Goal: Check status: Check status

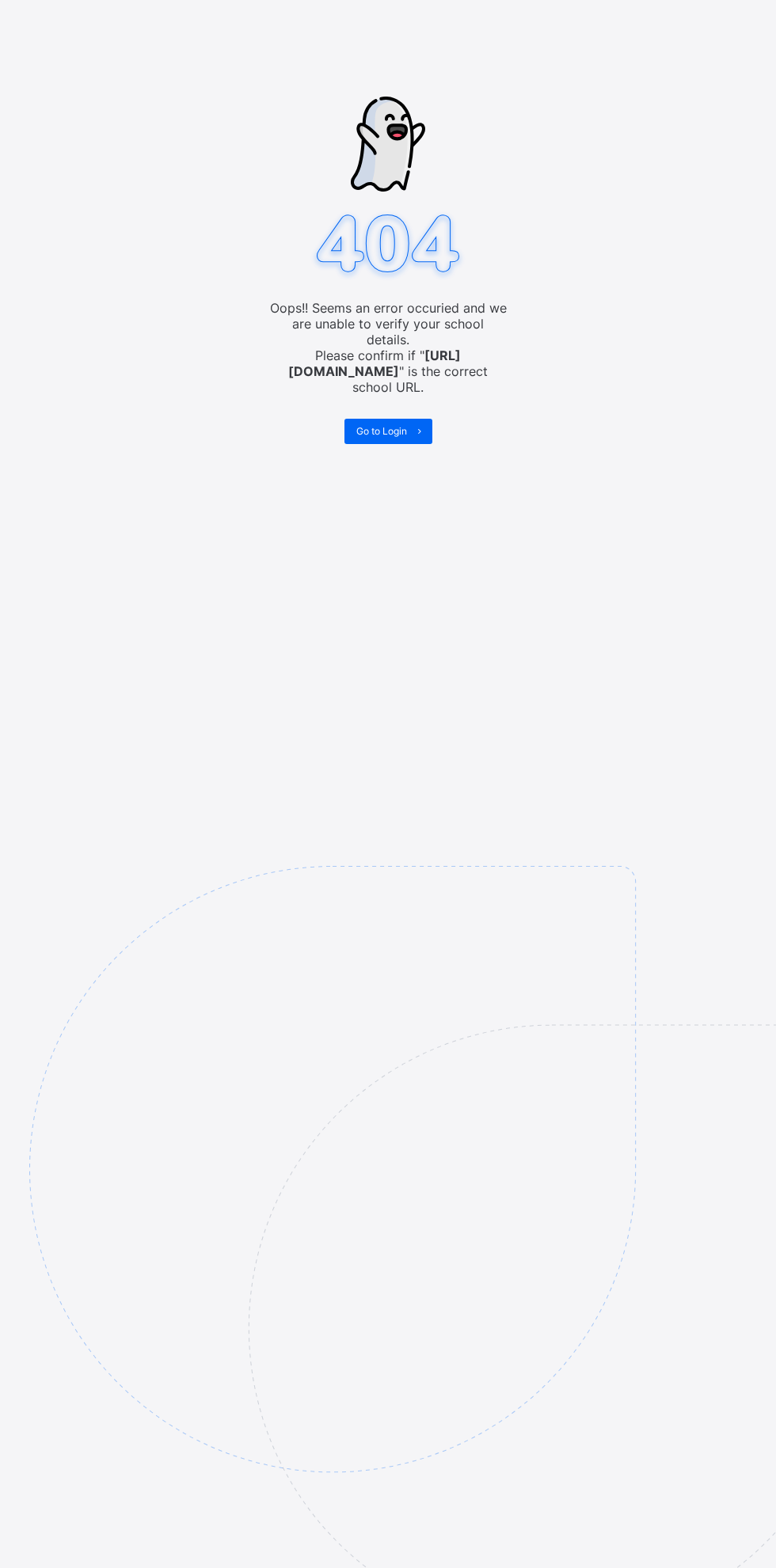
click at [361, 425] on span "Go to Login" at bounding box center [382, 430] width 51 height 12
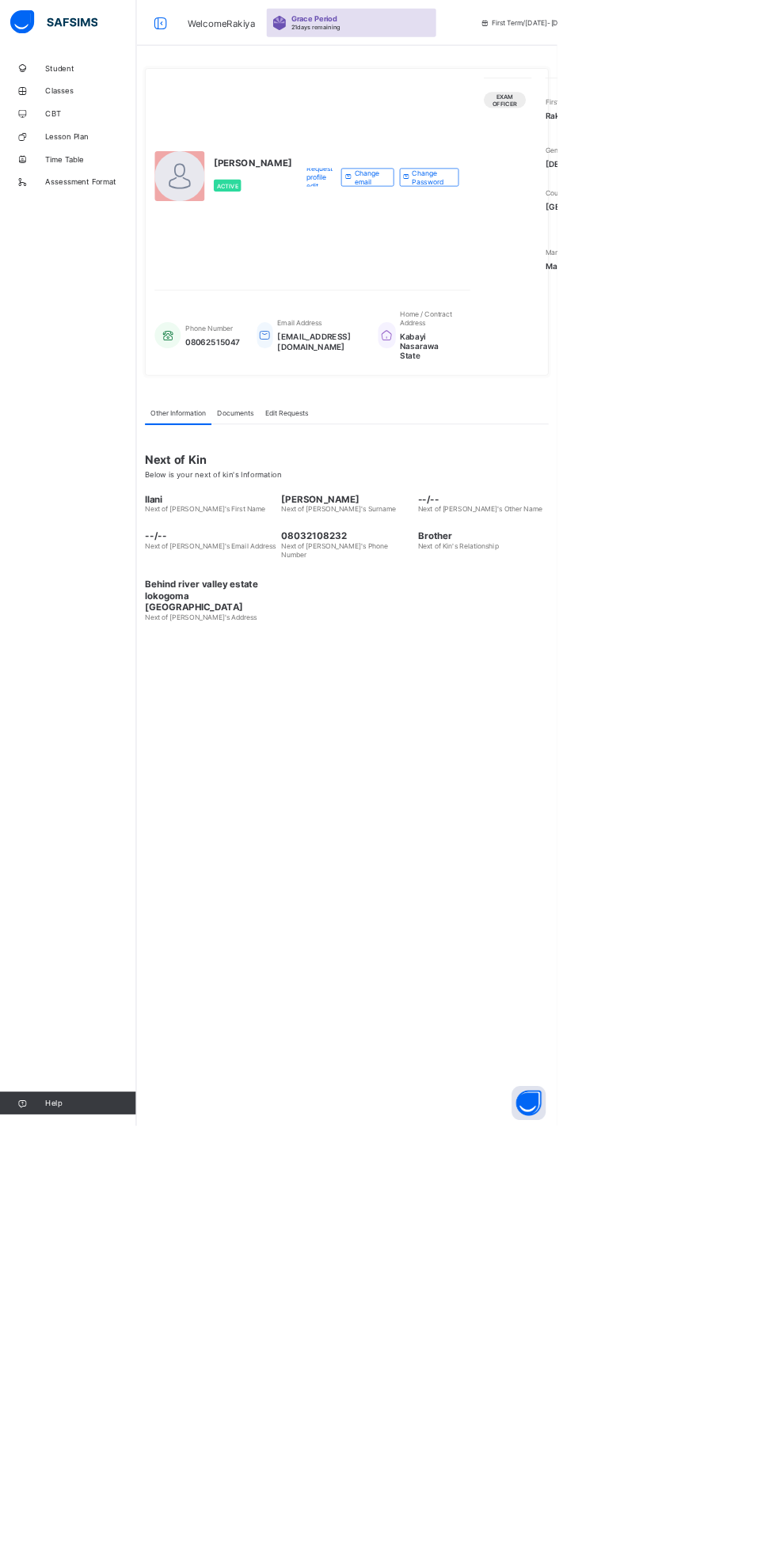
click at [417, 310] on div "Request profile edit Change email Change Password" at bounding box center [530, 246] width 232 height 276
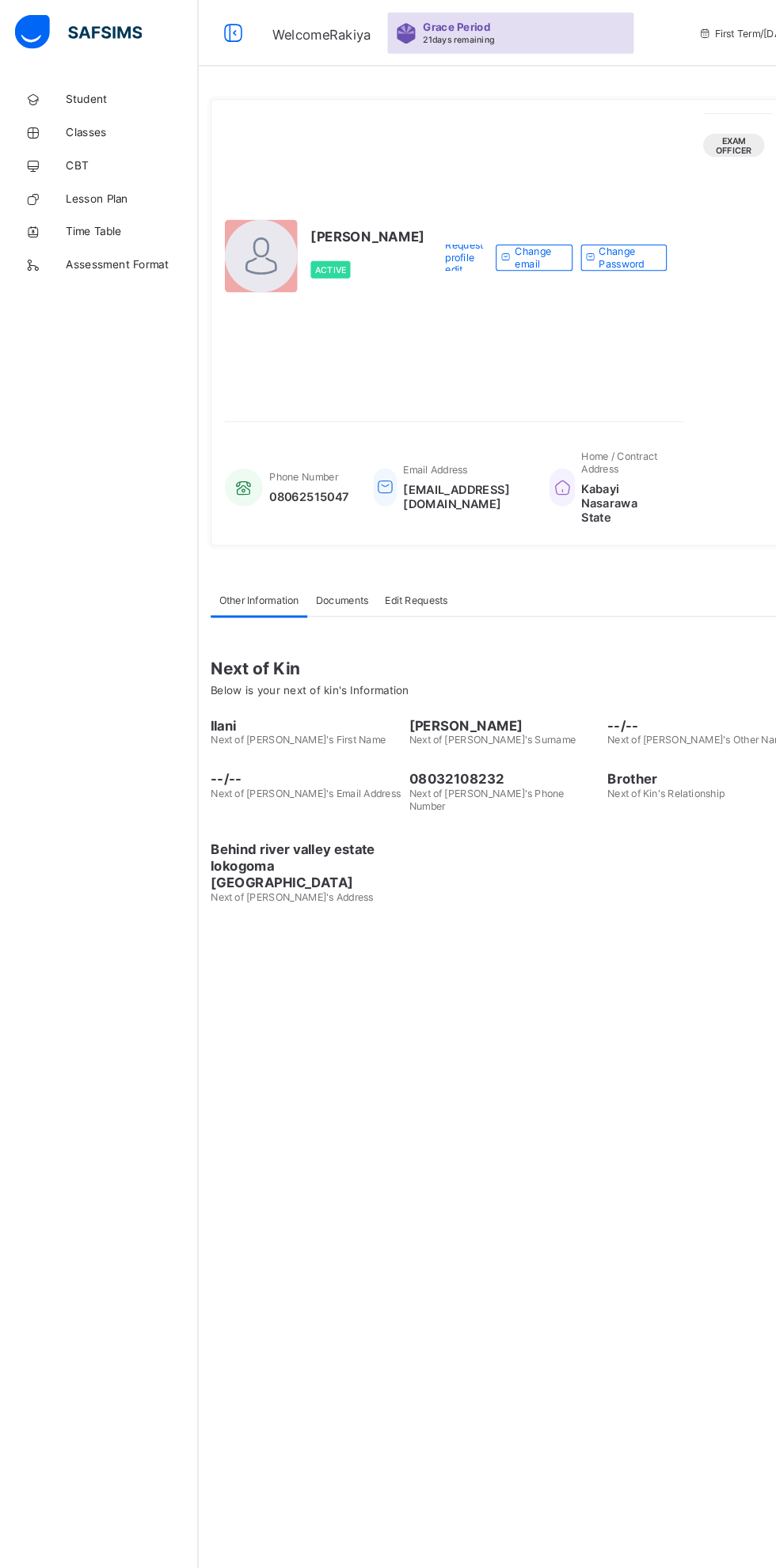
click at [106, 132] on span "Classes" at bounding box center [127, 127] width 127 height 13
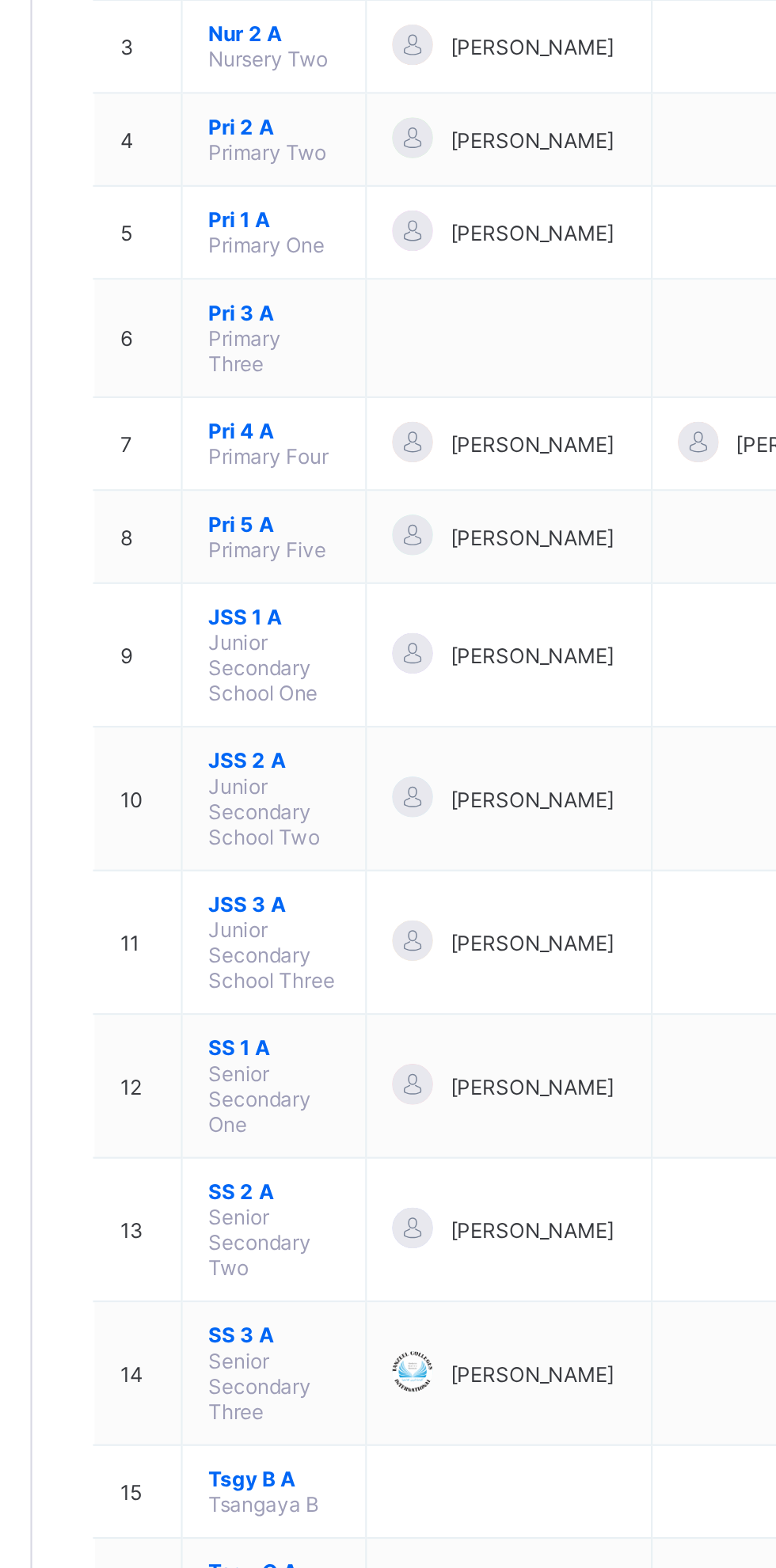
click at [294, 685] on span "JSS 2 A" at bounding box center [303, 690] width 62 height 12
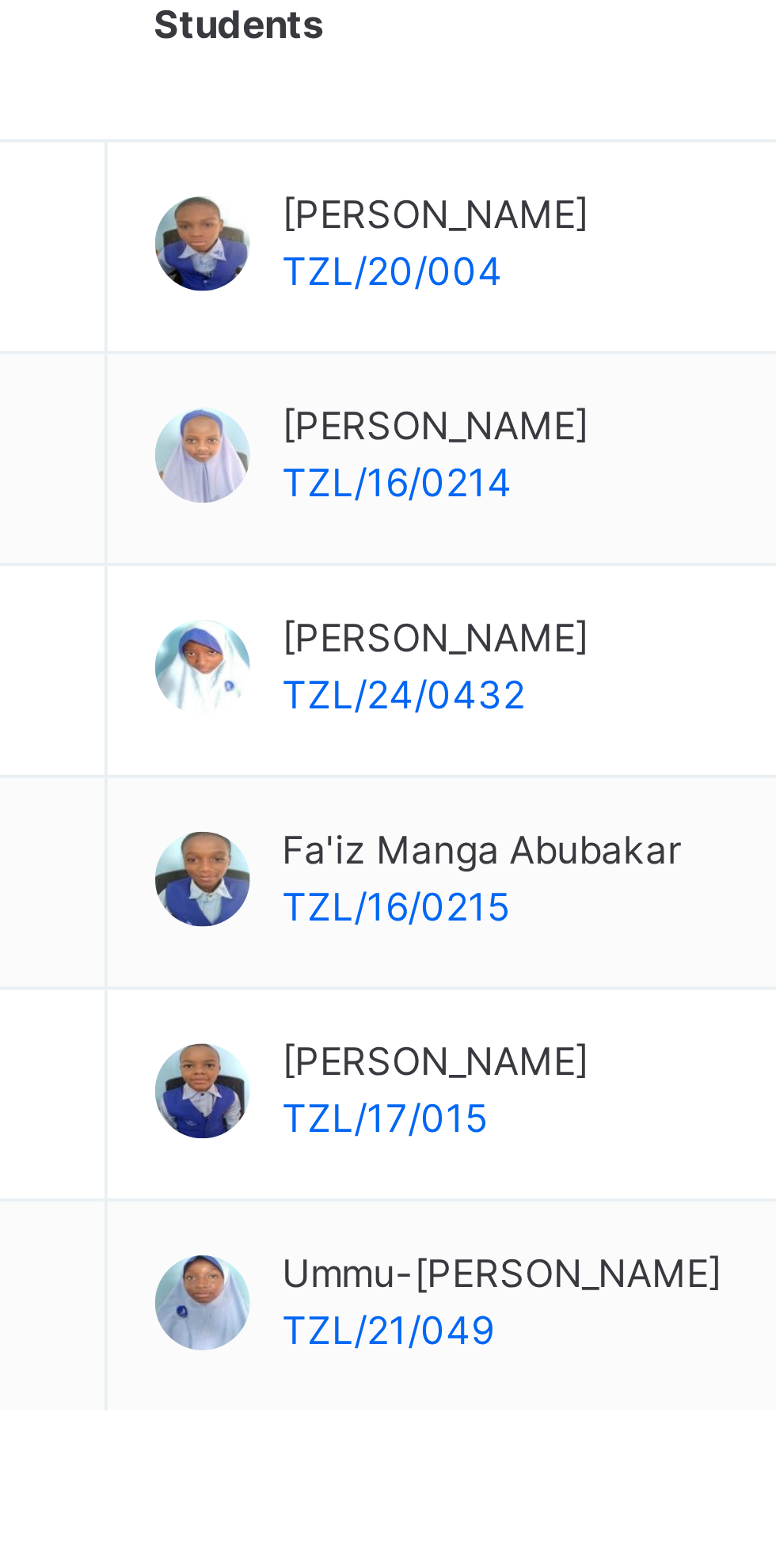
click at [303, 853] on div at bounding box center [308, 851] width 24 height 24
click at [306, 853] on div at bounding box center [308, 851] width 24 height 24
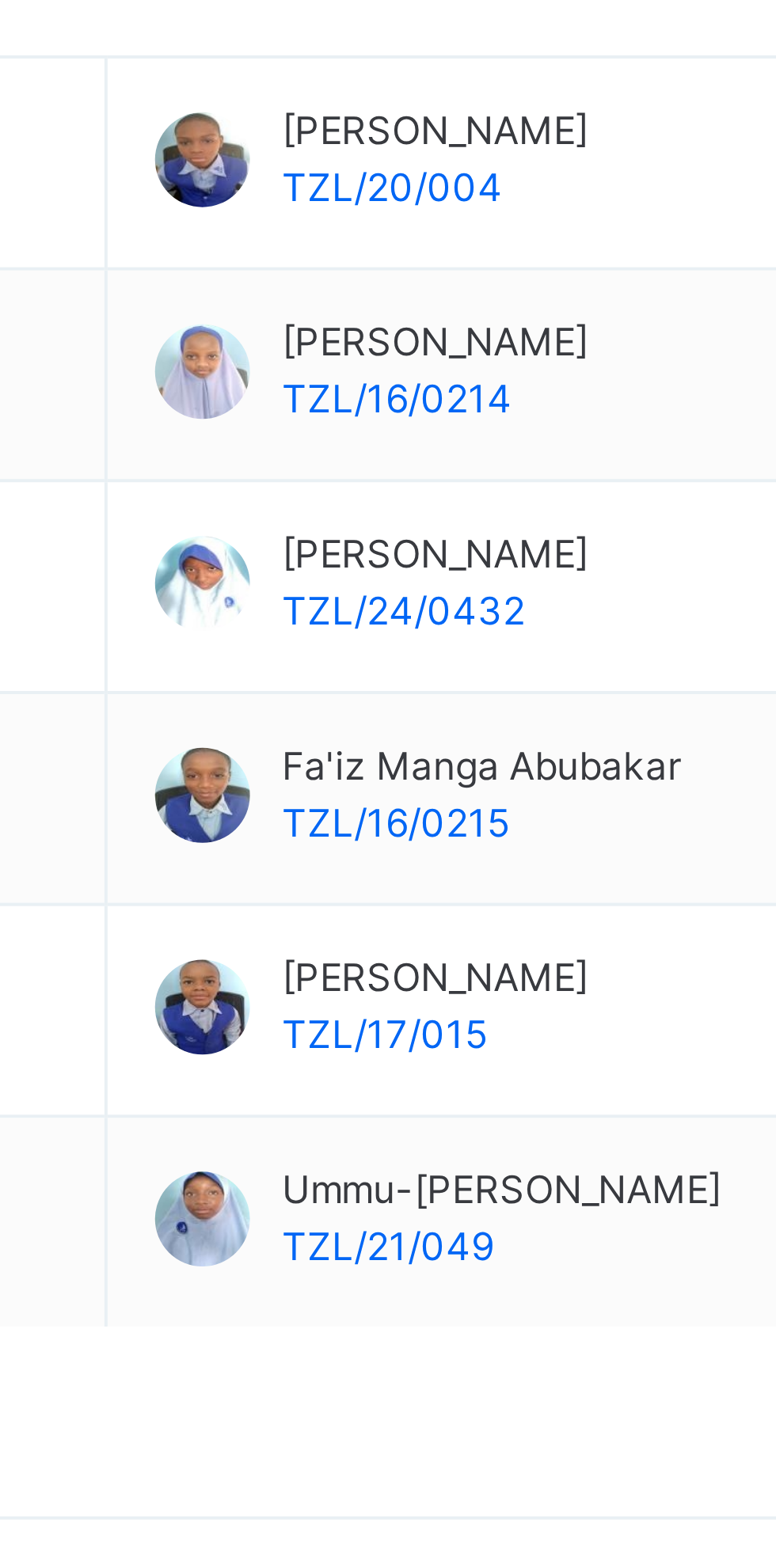
click at [304, 857] on div at bounding box center [308, 851] width 24 height 24
click at [376, 850] on span "Ummu-[PERSON_NAME]" at bounding box center [382, 844] width 110 height 14
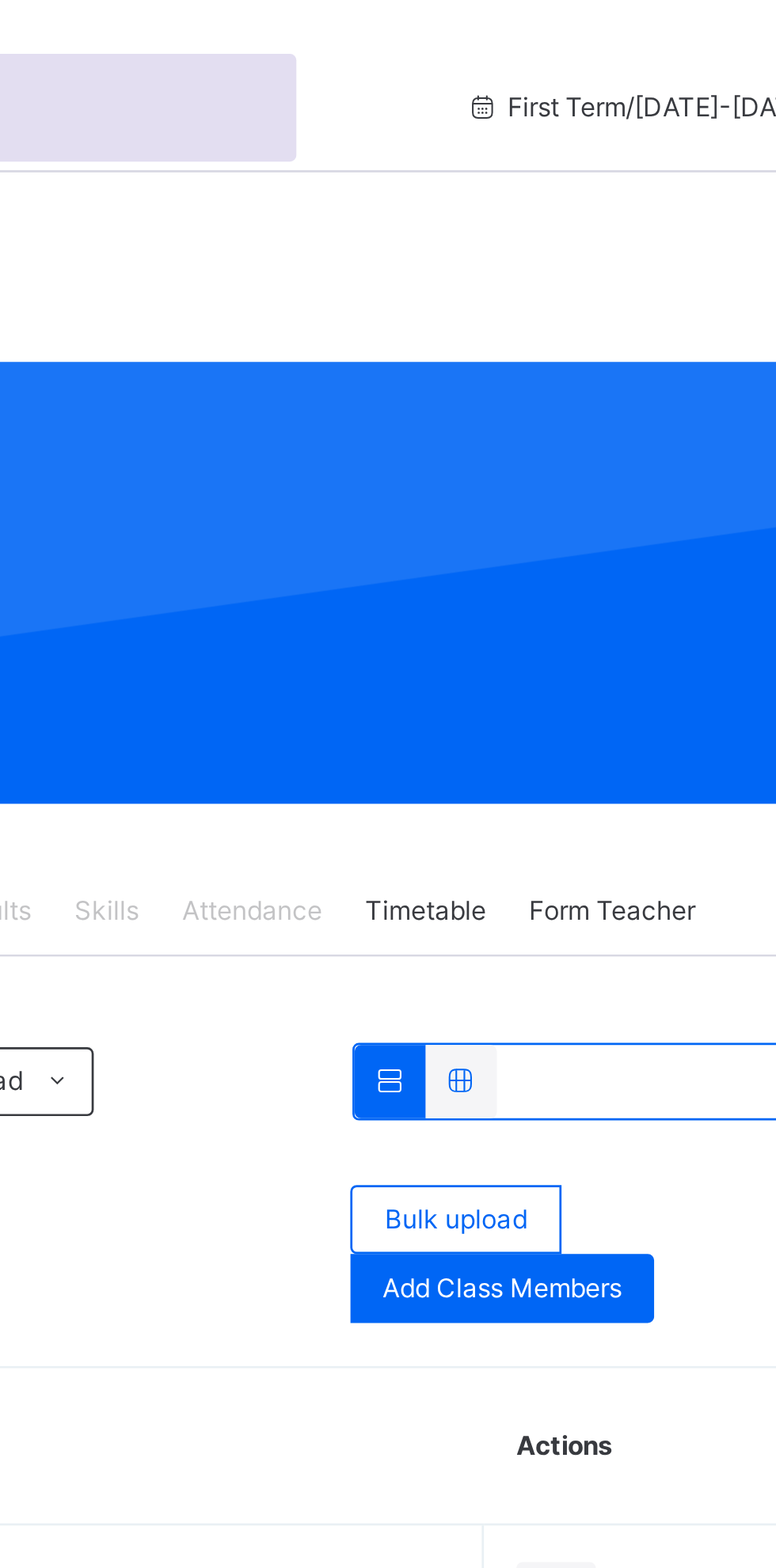
click at [542, 344] on div "Attendance" at bounding box center [540, 334] width 67 height 31
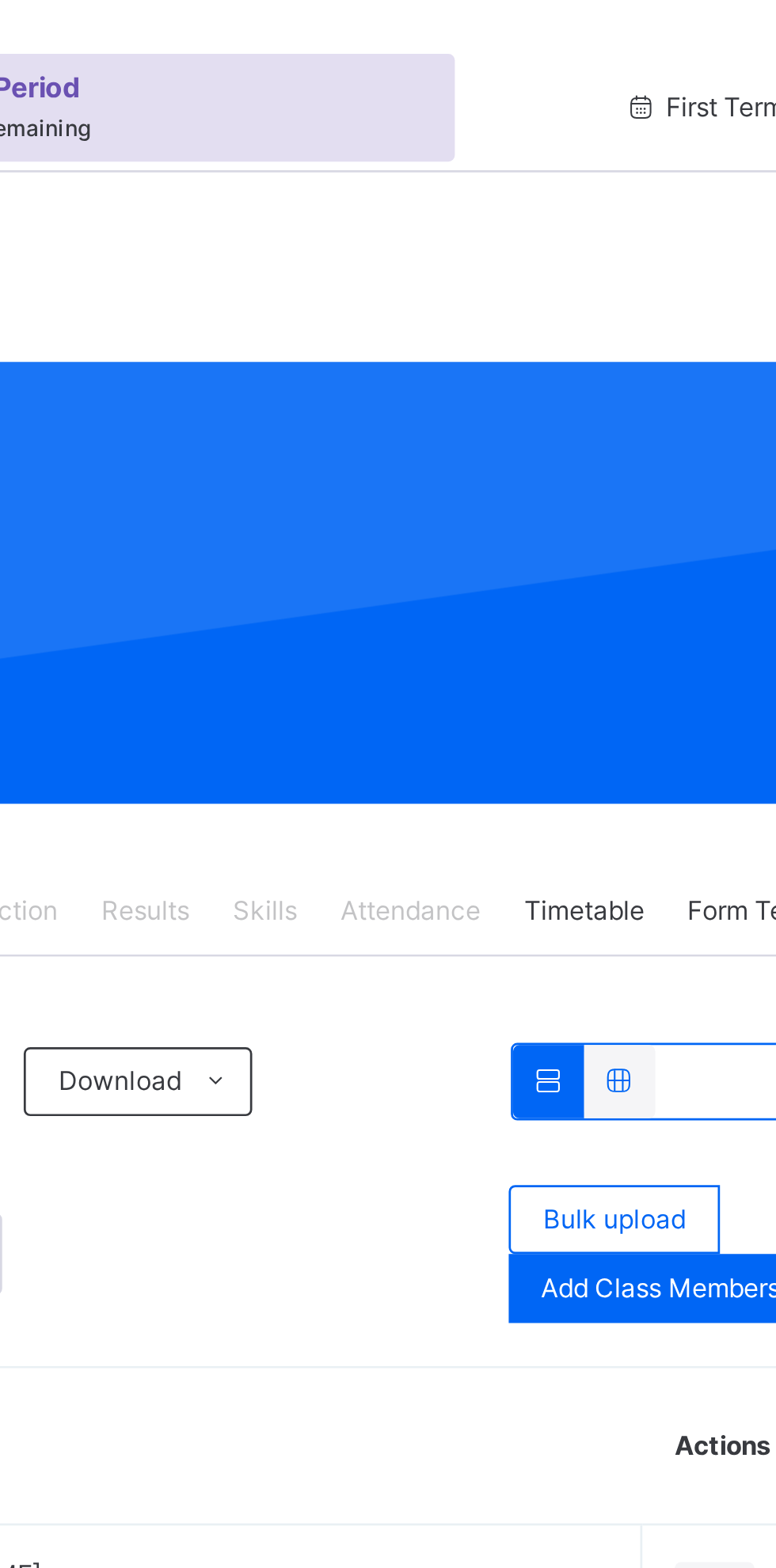
click at [532, 344] on div "Attendance" at bounding box center [540, 334] width 67 height 31
click at [534, 344] on div "Attendance" at bounding box center [540, 334] width 67 height 31
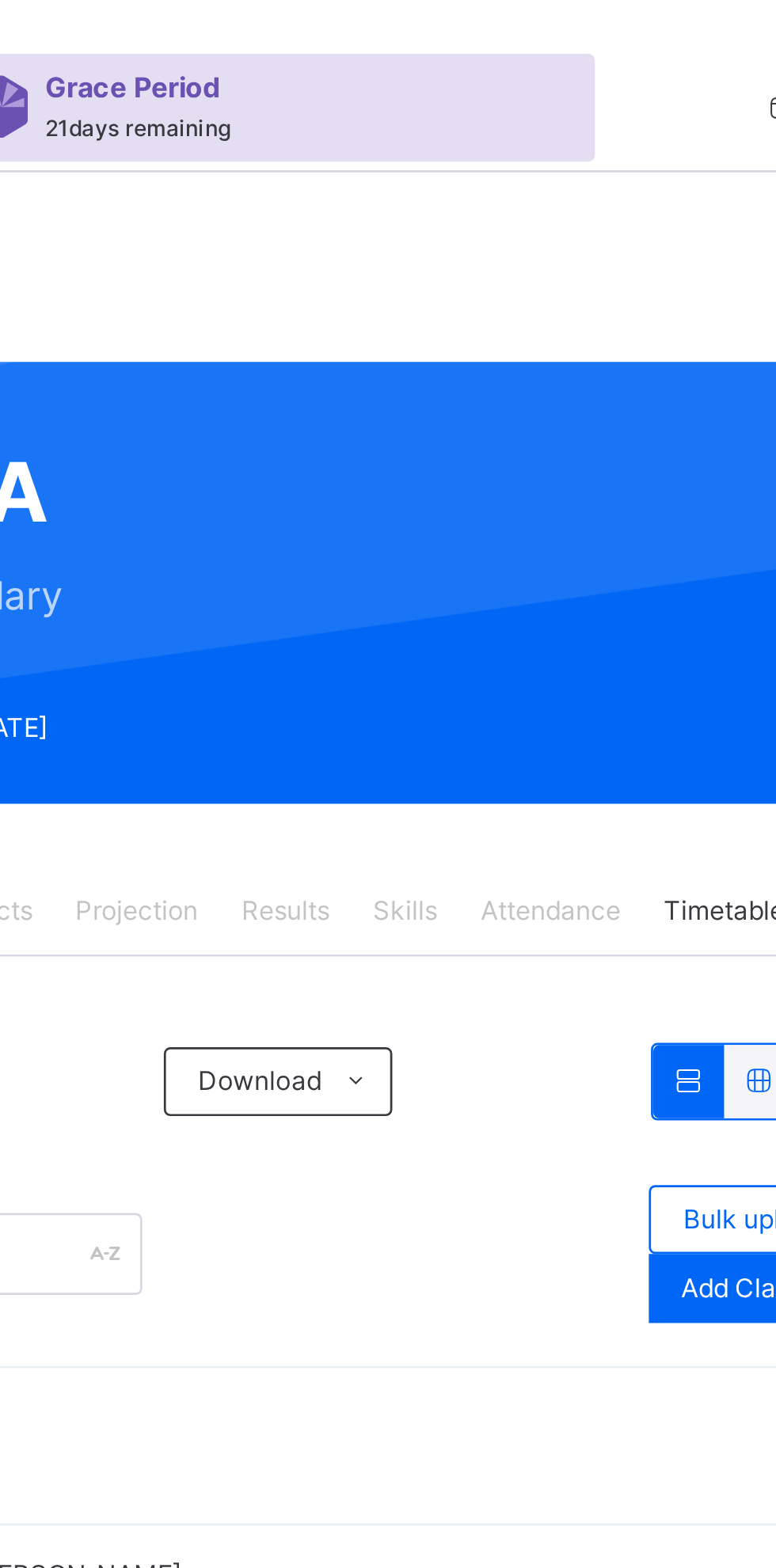
click at [527, 343] on div "Attendance" at bounding box center [540, 334] width 67 height 31
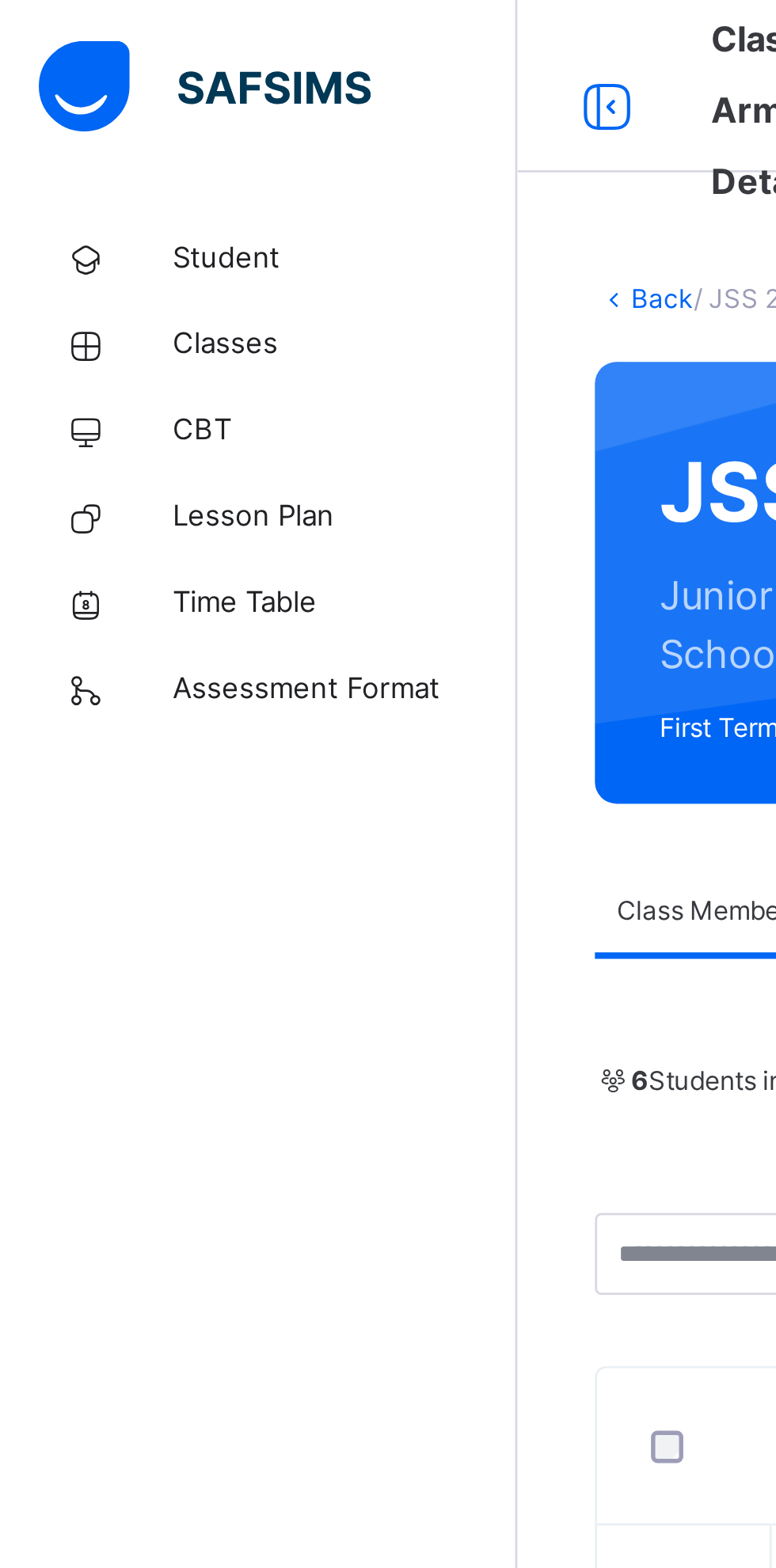
click at [73, 129] on span "Classes" at bounding box center [127, 127] width 127 height 16
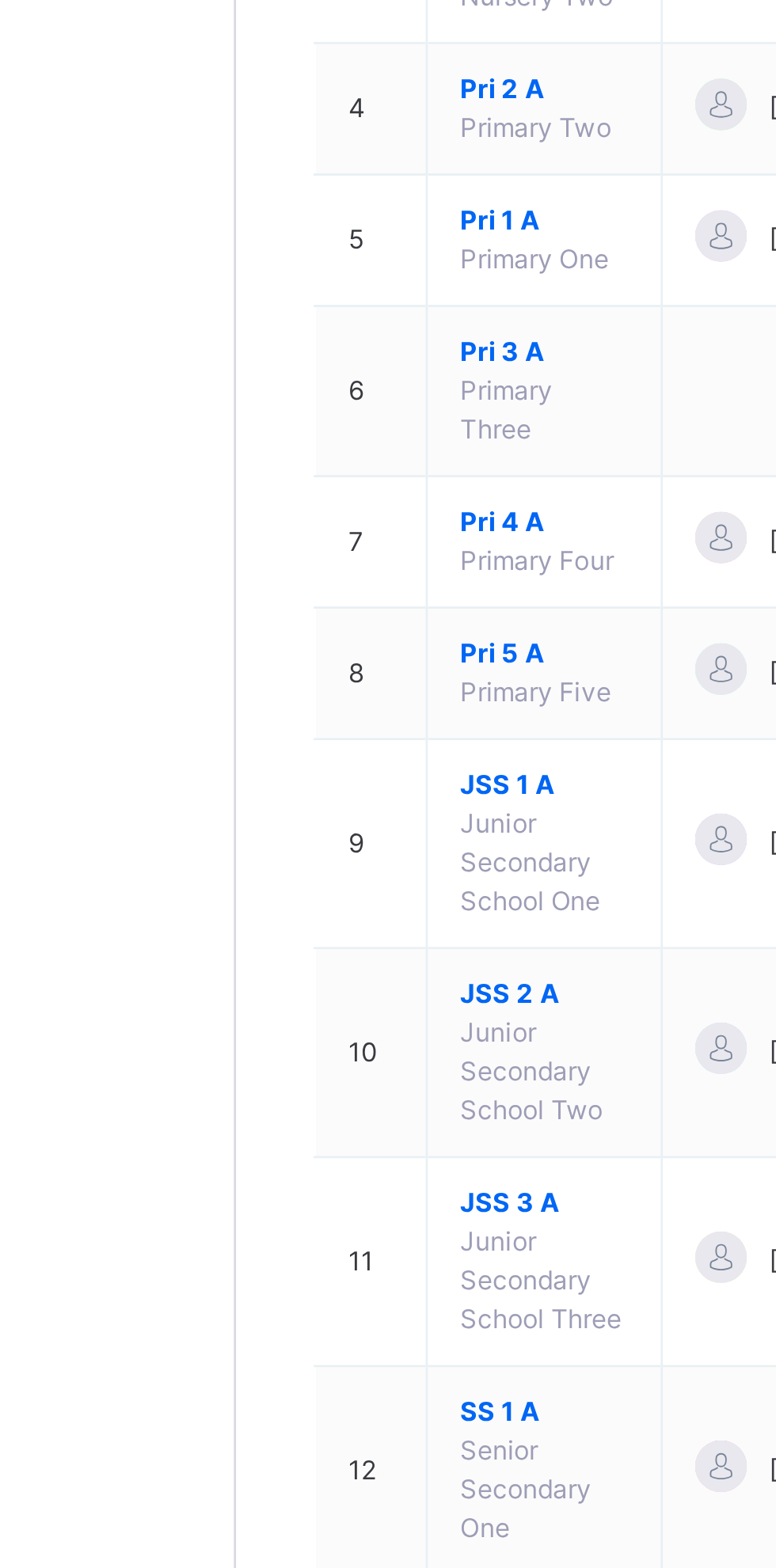
click at [292, 742] on span "JSS 2 A" at bounding box center [303, 749] width 62 height 14
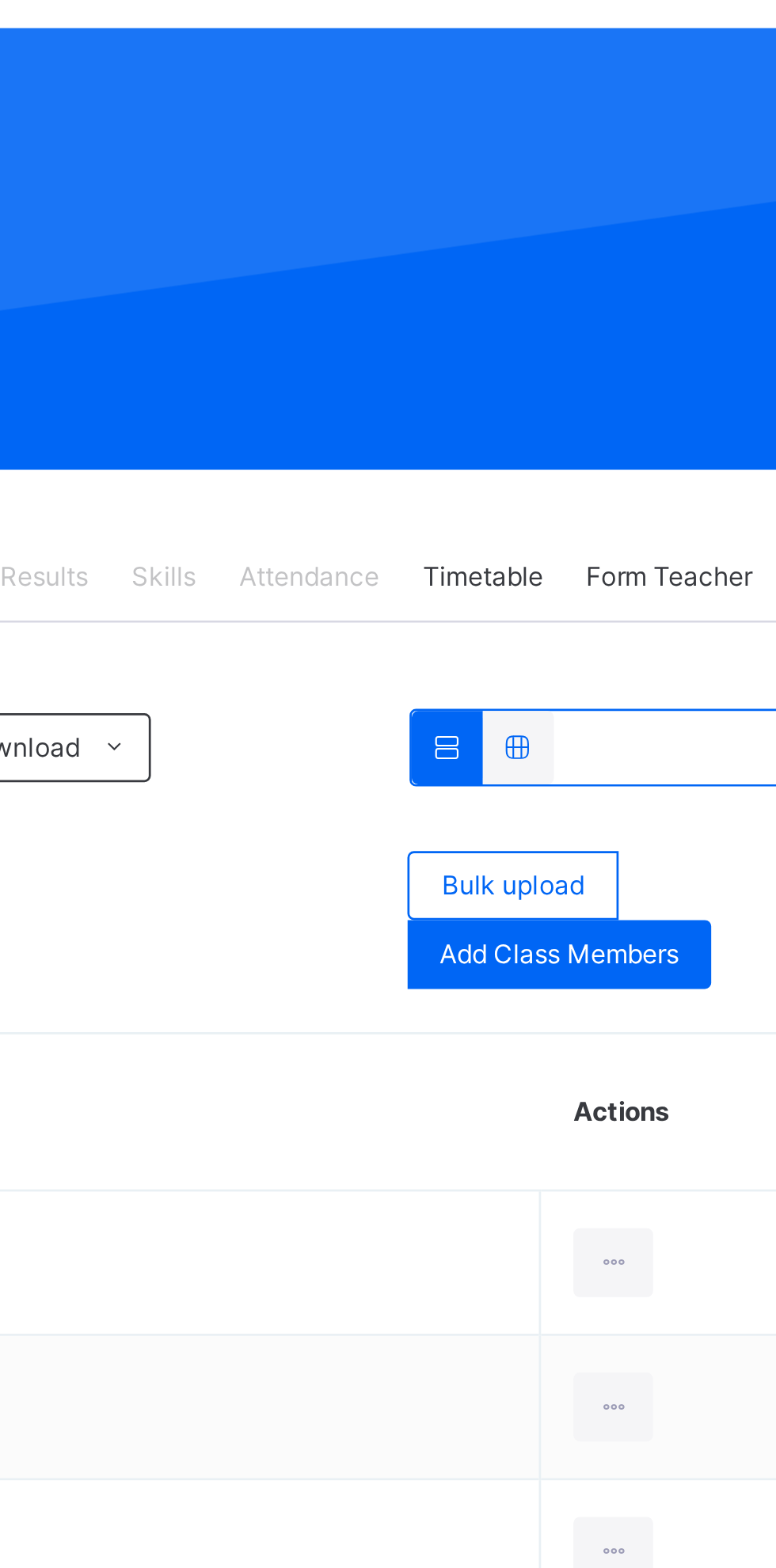
click at [541, 336] on span "Attendance" at bounding box center [540, 335] width 51 height 14
click at [543, 348] on div "Attendance" at bounding box center [540, 334] width 67 height 31
click at [598, 588] on td "[PERSON_NAME]/20/004" at bounding box center [454, 587] width 341 height 53
click at [623, 585] on td "[PERSON_NAME]/20/004" at bounding box center [454, 587] width 341 height 53
click at [602, 607] on td "[PERSON_NAME]/20/004" at bounding box center [454, 587] width 341 height 53
